Goal: Find contact information: Find contact information

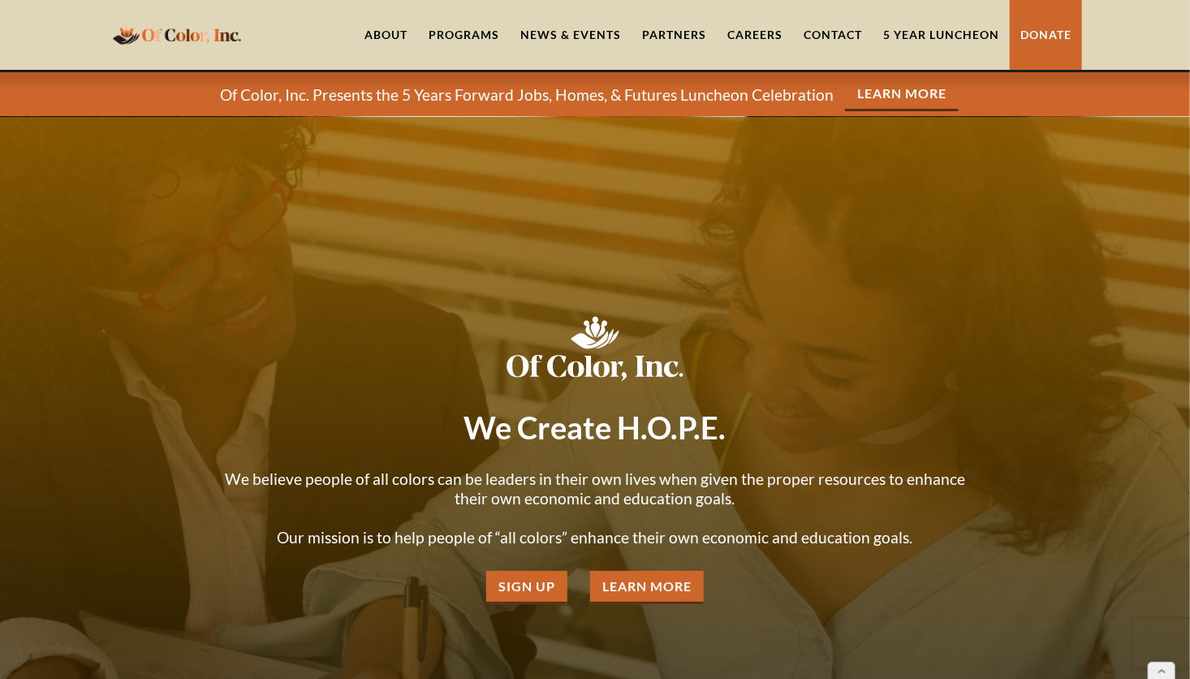
click at [843, 31] on link "Contact" at bounding box center [833, 35] width 80 height 70
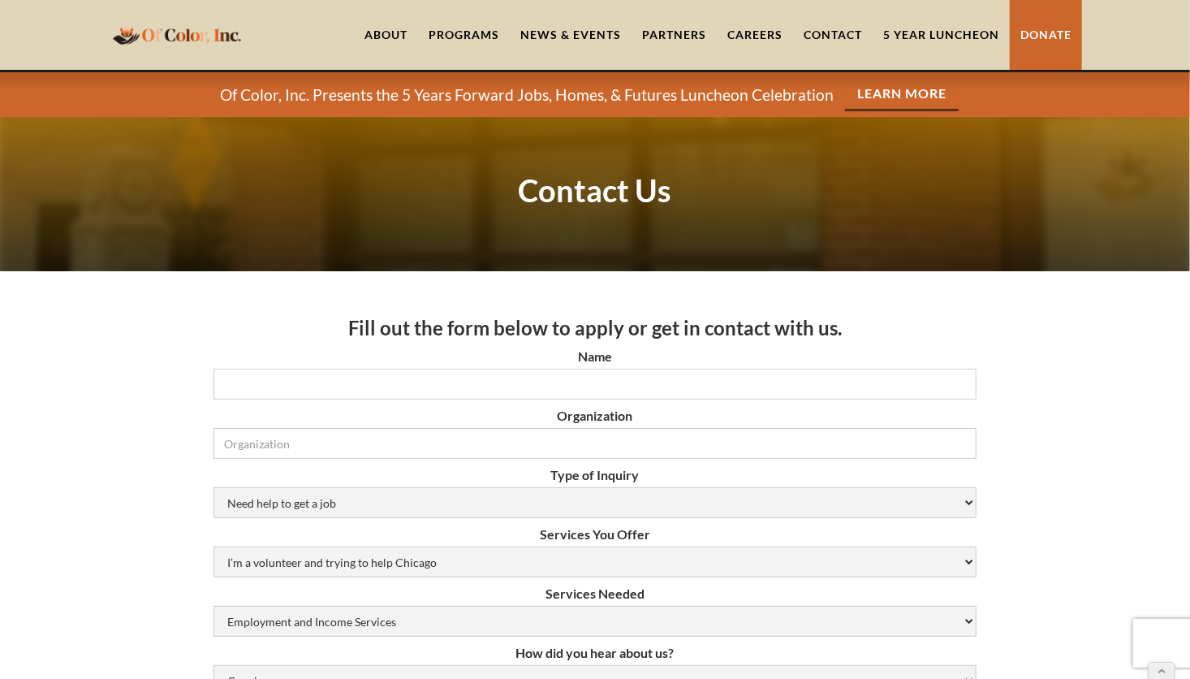
click at [483, 36] on div "Programs" at bounding box center [464, 35] width 71 height 16
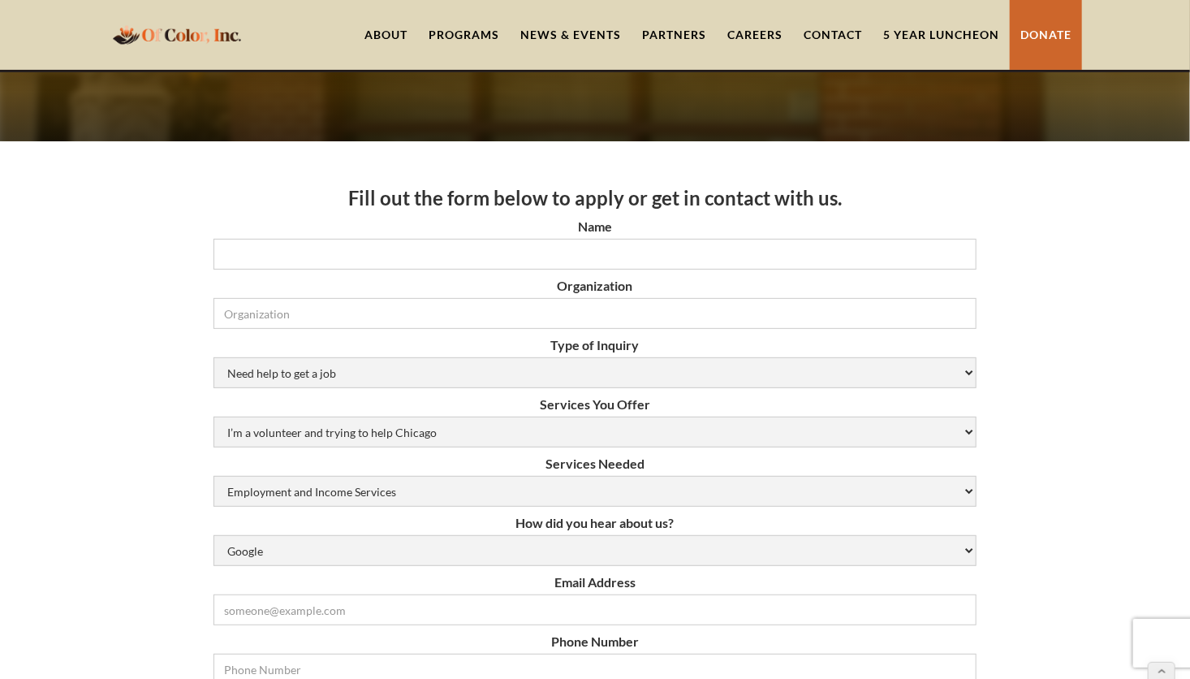
scroll to position [162, 0]
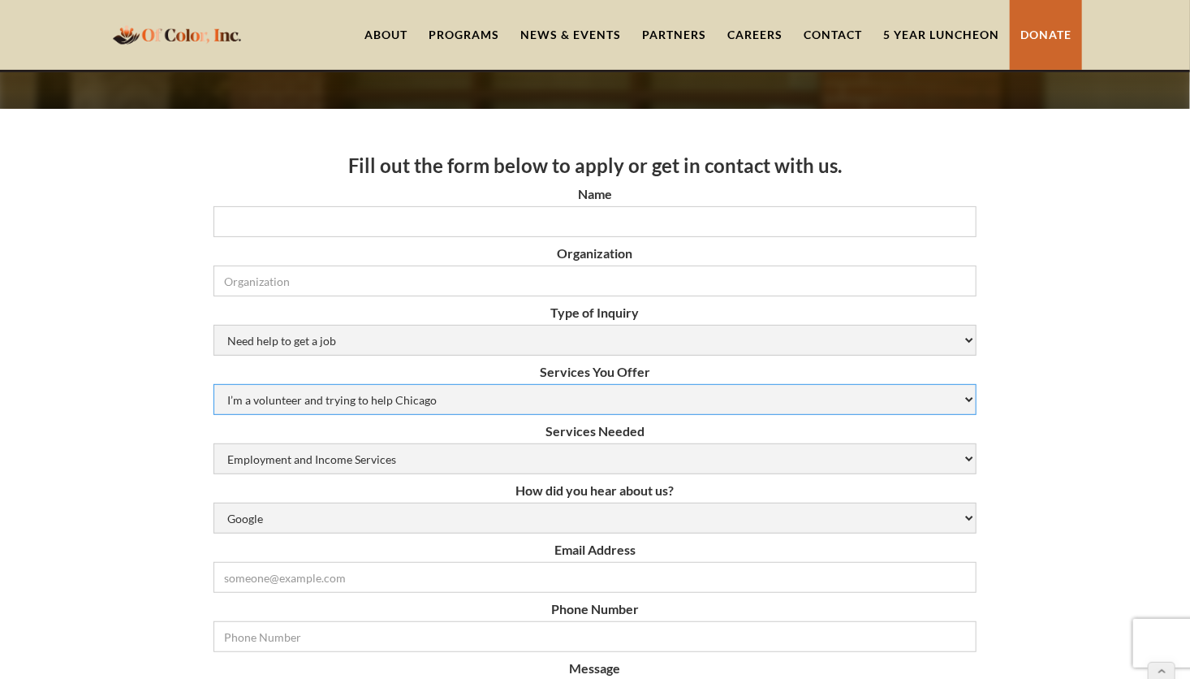
click at [970, 399] on select "I’m a volunteer and trying to help Chicago Resume Help Mock Interviewing Mentor…" at bounding box center [594, 399] width 763 height 31
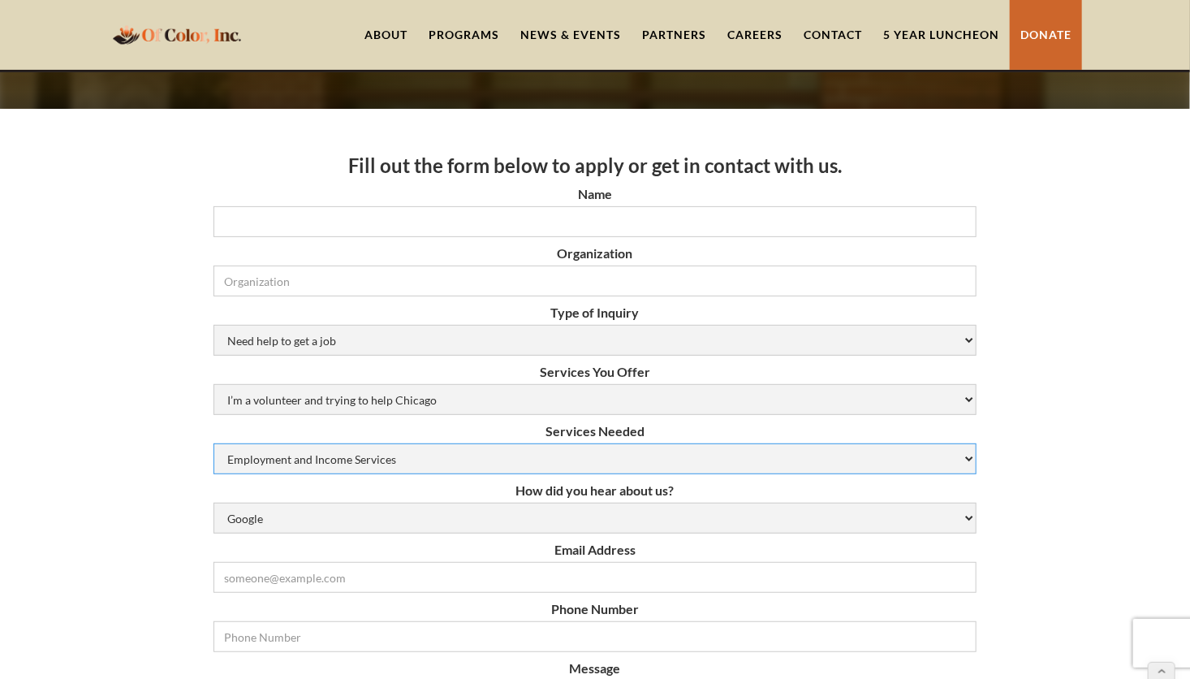
click at [968, 456] on select "Employment and Income Services Flexible Housing Pool Services HUD Housing Servi…" at bounding box center [594, 458] width 763 height 31
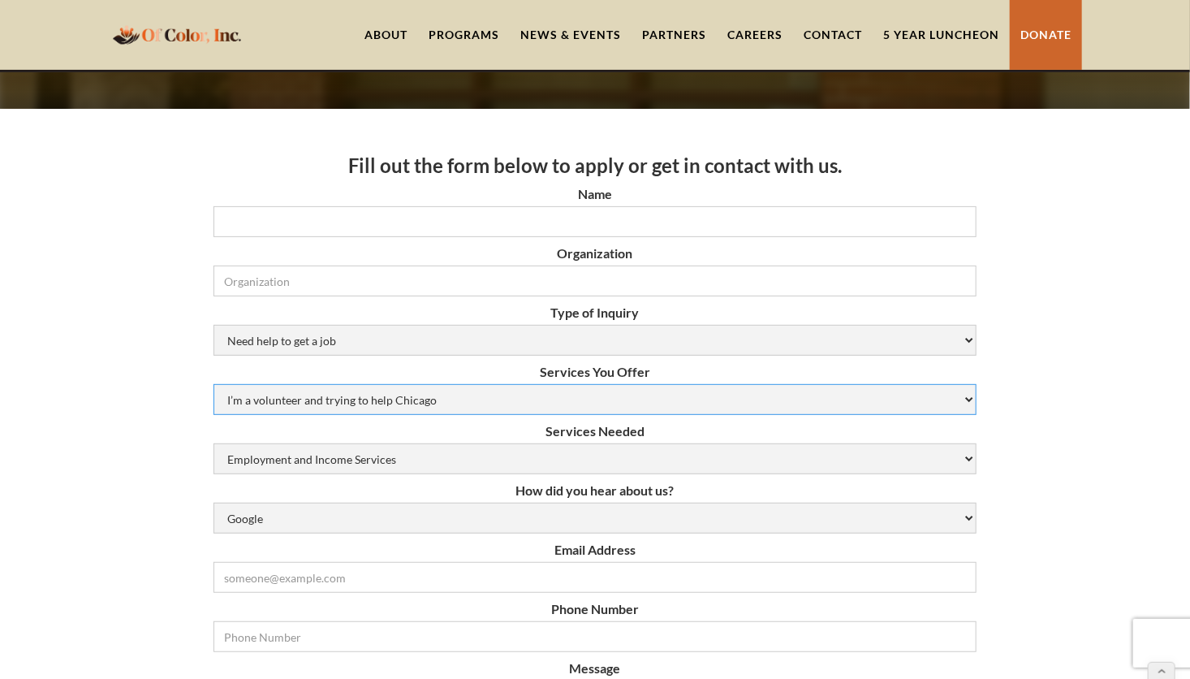
click at [969, 399] on select "I’m a volunteer and trying to help Chicago Resume Help Mock Interviewing Mentor…" at bounding box center [594, 399] width 763 height 31
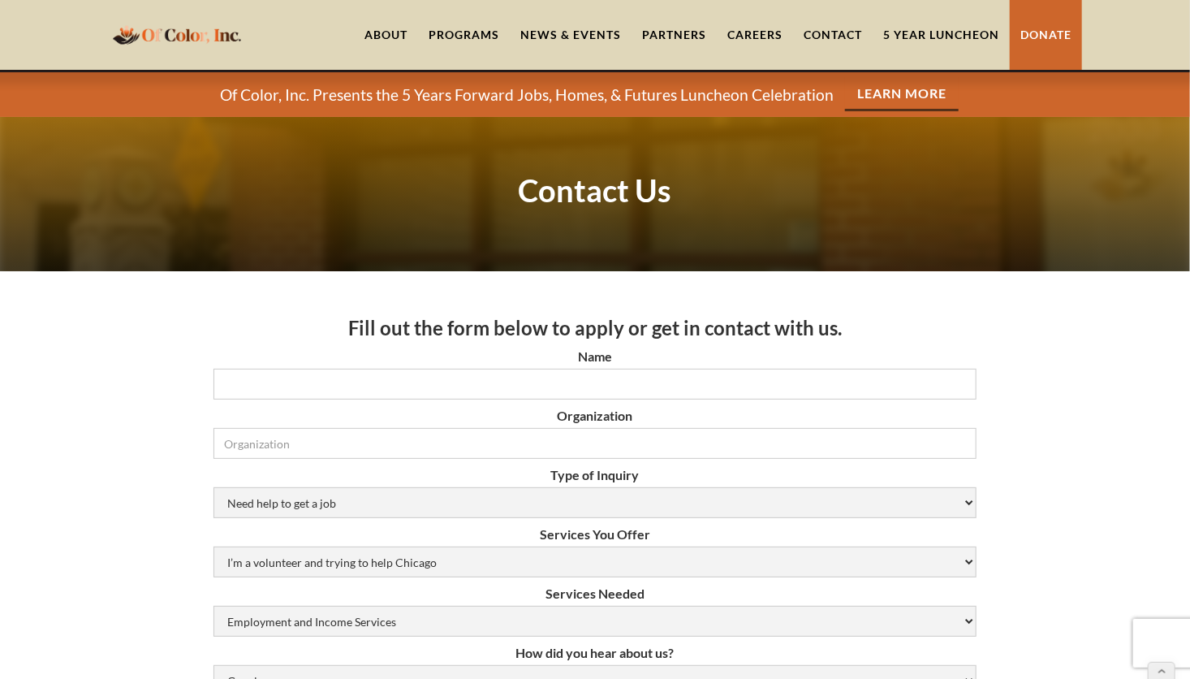
scroll to position [0, 0]
